Goal: Task Accomplishment & Management: Manage account settings

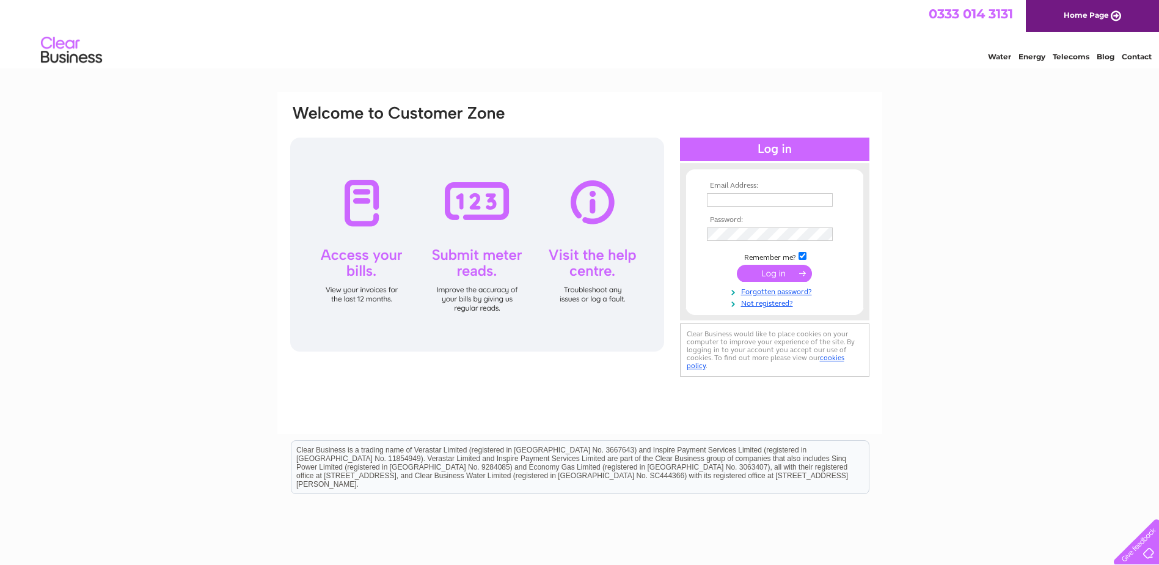
type input "[EMAIL_ADDRESS][PERSON_NAME][DOMAIN_NAME]"
click at [755, 277] on input "submit" at bounding box center [774, 273] width 75 height 17
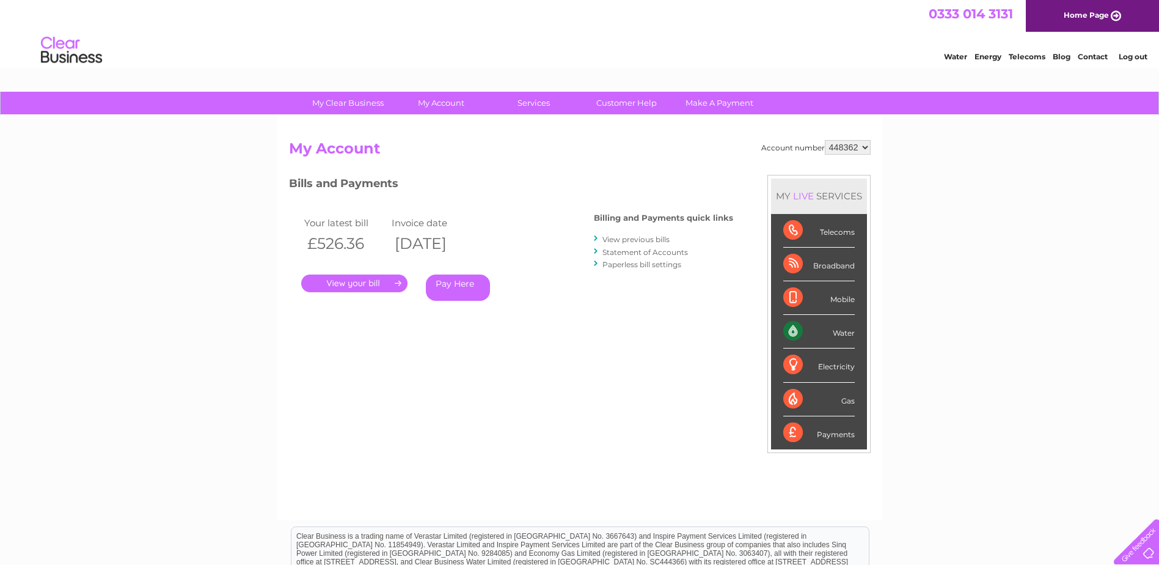
click at [389, 285] on link "." at bounding box center [354, 283] width 106 height 18
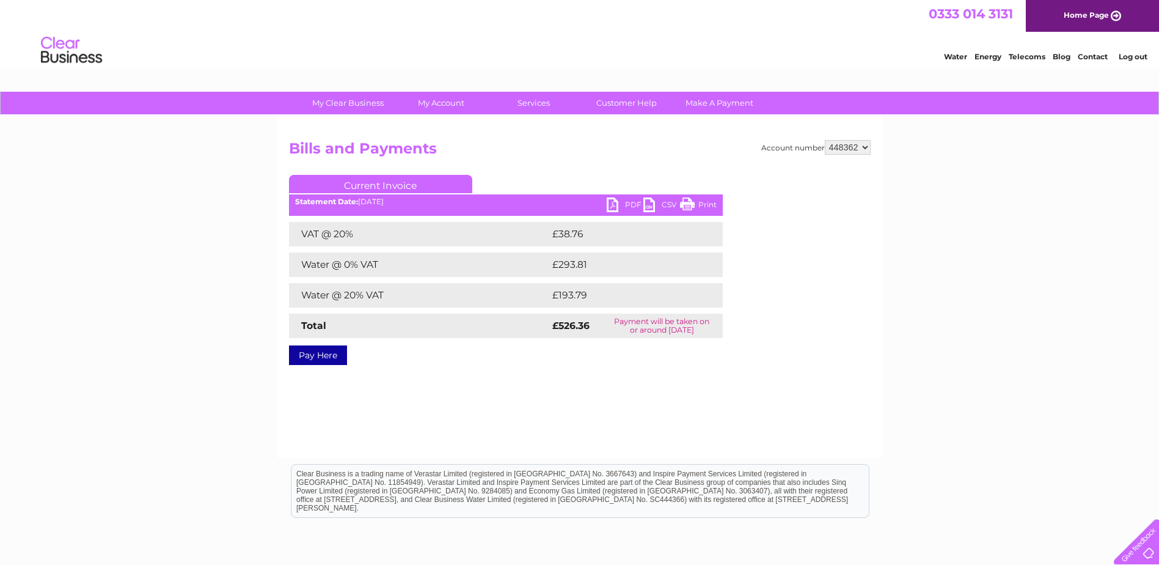
click at [621, 205] on link "PDF" at bounding box center [625, 206] width 37 height 18
